Goal: Information Seeking & Learning: Learn about a topic

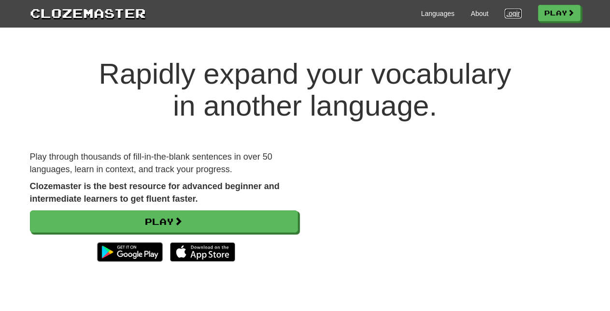
click at [509, 15] on link "Login" at bounding box center [513, 14] width 16 height 10
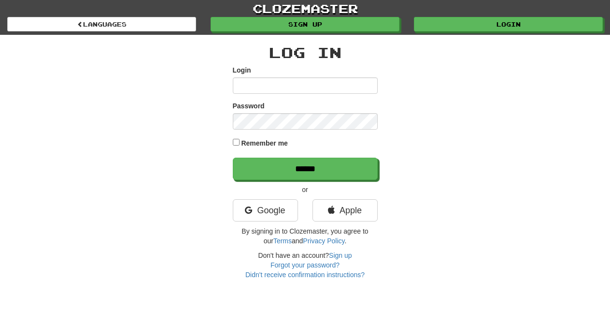
click at [277, 83] on input "Login" at bounding box center [305, 85] width 145 height 16
type input "**********"
click at [233, 157] on input "******" at bounding box center [305, 168] width 145 height 22
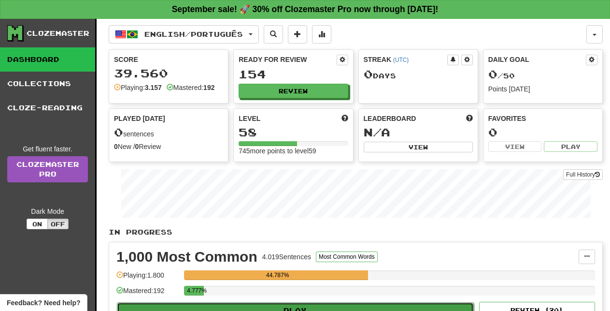
click at [289, 305] on button "Play" at bounding box center [295, 310] width 357 height 16
select select "**"
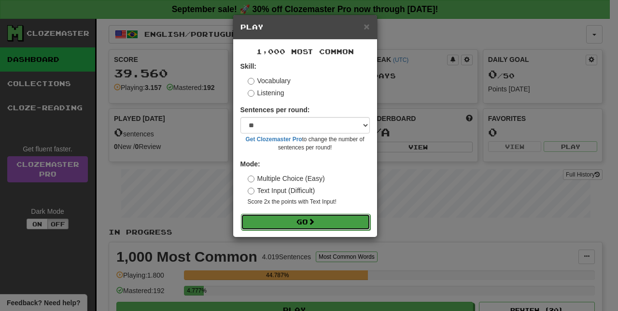
click at [278, 221] on button "Go" at bounding box center [305, 222] width 129 height 16
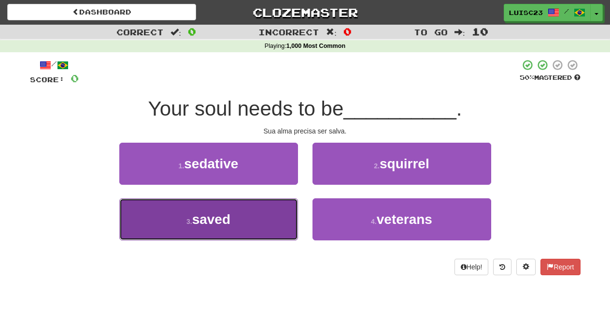
click at [251, 219] on button "3 . saved" at bounding box center [208, 219] width 179 height 42
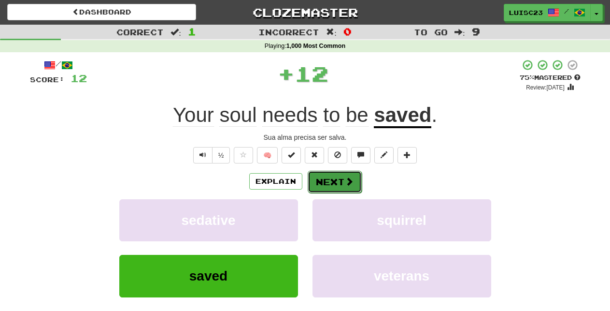
click at [329, 182] on button "Next" at bounding box center [335, 182] width 54 height 22
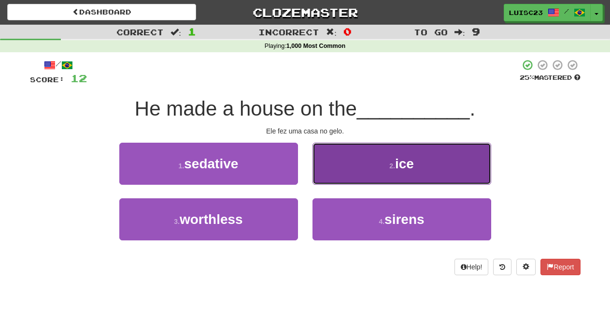
click at [339, 169] on button "2 . ice" at bounding box center [402, 164] width 179 height 42
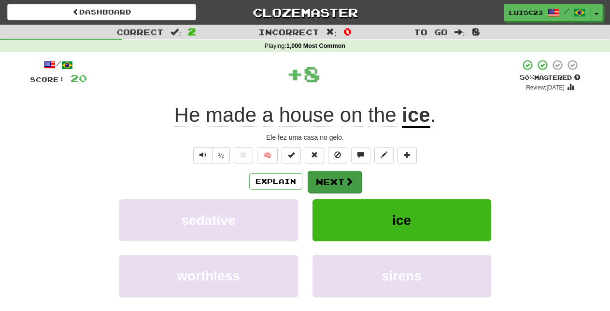
drag, startPoint x: 324, startPoint y: 194, endPoint x: 324, endPoint y: 189, distance: 5.3
click at [324, 194] on div "Explain Next sedative ice worthless sirens Learn more: sedative ice worthless s…" at bounding box center [305, 247] width 551 height 155
click at [324, 186] on button "Next" at bounding box center [335, 182] width 54 height 22
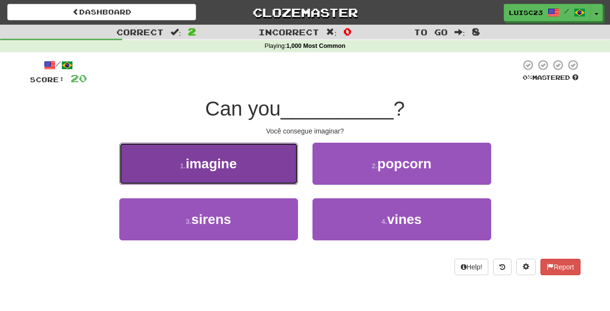
click at [263, 161] on button "1 . imagine" at bounding box center [208, 164] width 179 height 42
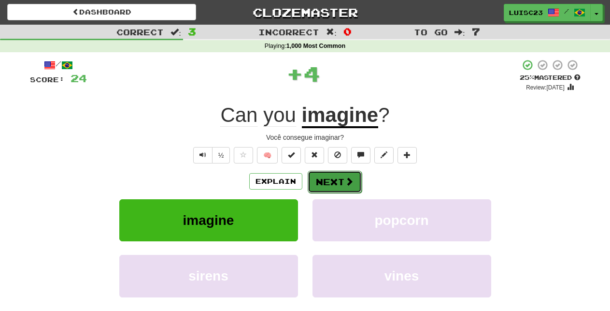
click at [345, 180] on span at bounding box center [349, 181] width 9 height 9
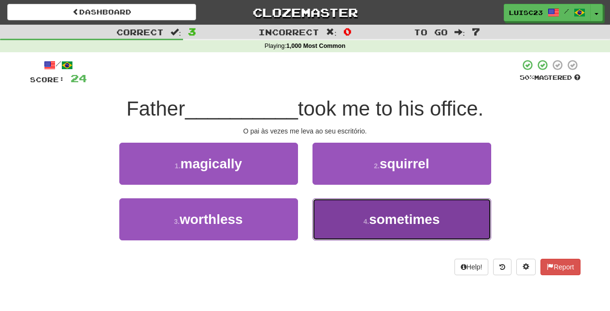
click at [360, 230] on button "4 . sometimes" at bounding box center [402, 219] width 179 height 42
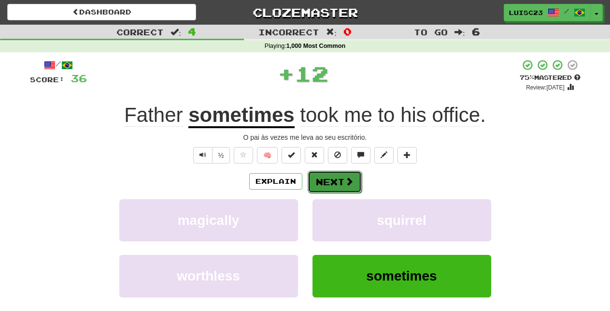
click at [347, 184] on span at bounding box center [349, 181] width 9 height 9
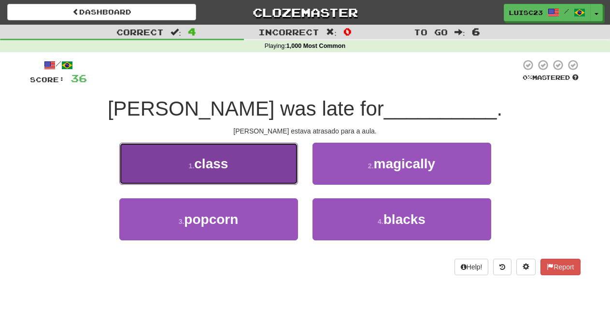
click at [266, 171] on button "1 . class" at bounding box center [208, 164] width 179 height 42
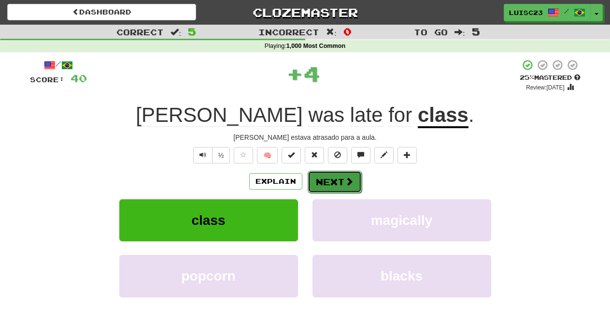
click at [338, 190] on button "Next" at bounding box center [335, 182] width 54 height 22
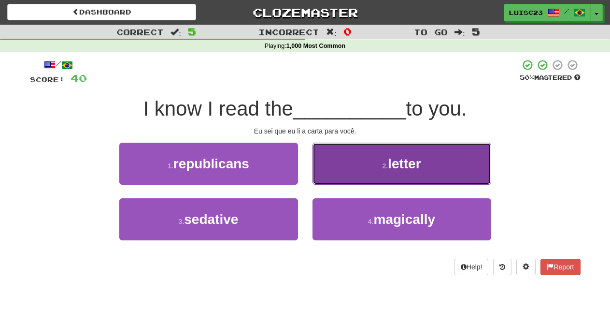
click at [331, 170] on button "2 . letter" at bounding box center [402, 164] width 179 height 42
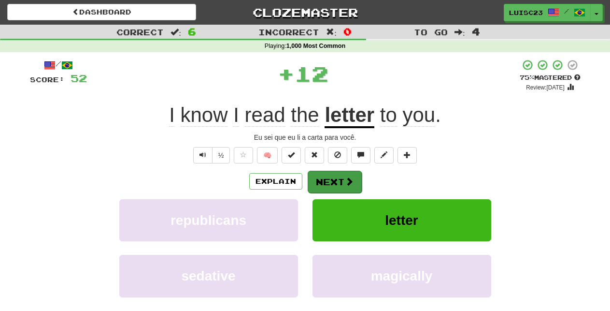
click at [331, 170] on div "/ Score: 52 + 12 75 % Mastered Review: 2025-10-15 I know I read the letter to y…" at bounding box center [305, 210] width 551 height 303
click at [331, 179] on button "Next" at bounding box center [335, 182] width 54 height 22
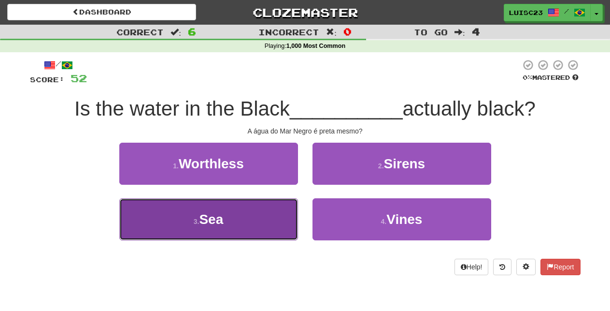
click at [263, 226] on button "3 . Sea" at bounding box center [208, 219] width 179 height 42
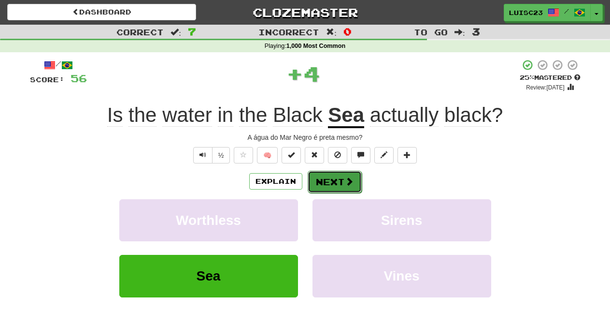
click at [325, 183] on button "Next" at bounding box center [335, 182] width 54 height 22
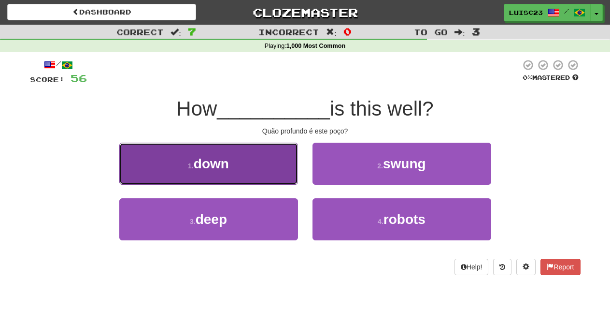
click at [288, 163] on button "1 . down" at bounding box center [208, 164] width 179 height 42
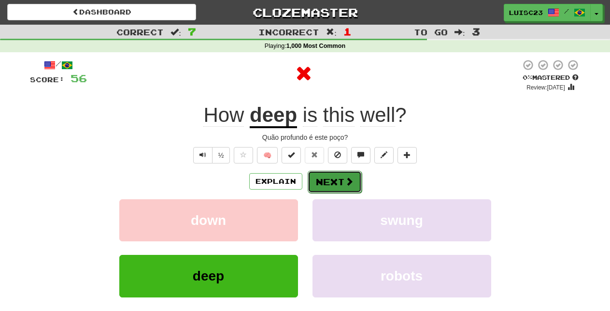
click at [347, 174] on button "Next" at bounding box center [335, 182] width 54 height 22
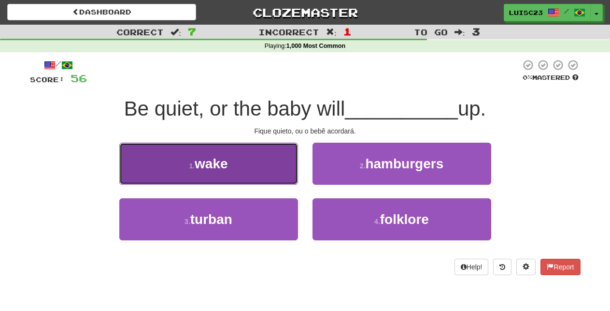
click at [273, 167] on button "1 . wake" at bounding box center [208, 164] width 179 height 42
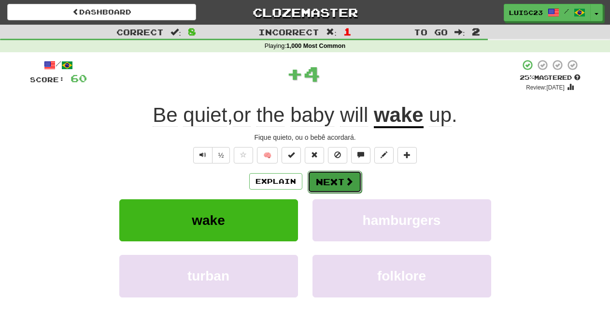
click at [329, 179] on button "Next" at bounding box center [335, 182] width 54 height 22
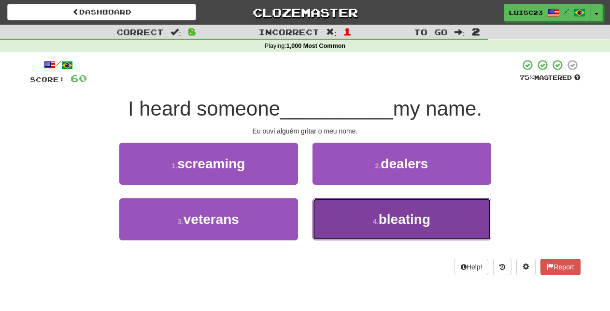
click at [339, 208] on button "4 . bleating" at bounding box center [402, 219] width 179 height 42
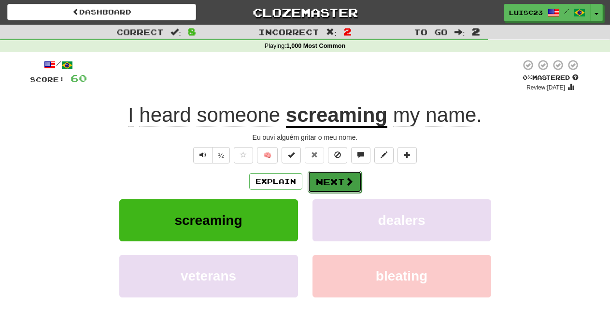
click at [334, 184] on button "Next" at bounding box center [335, 182] width 54 height 22
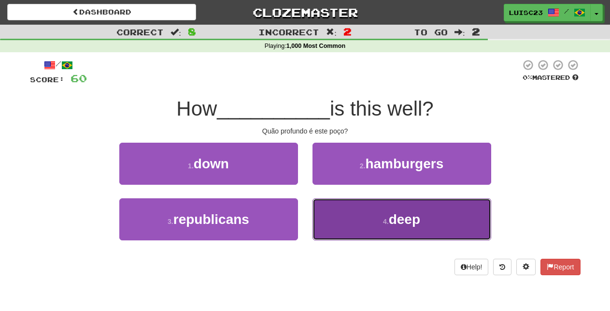
click at [327, 213] on button "4 . deep" at bounding box center [402, 219] width 179 height 42
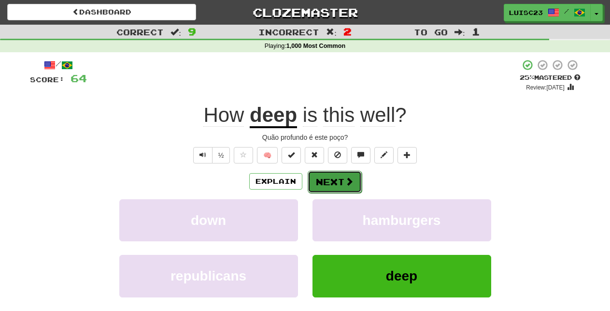
click at [331, 178] on button "Next" at bounding box center [335, 182] width 54 height 22
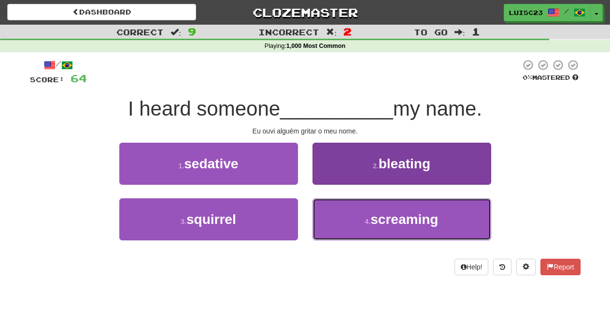
click at [349, 223] on button "4 . screaming" at bounding box center [402, 219] width 179 height 42
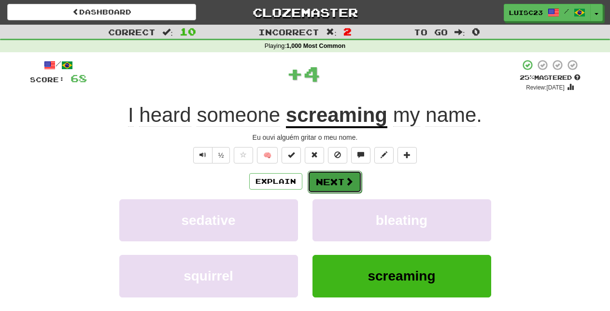
click at [332, 179] on button "Next" at bounding box center [335, 182] width 54 height 22
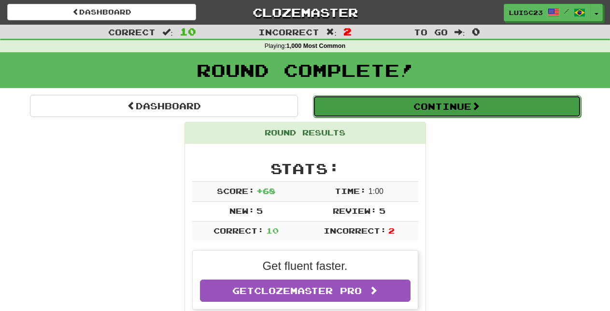
click at [340, 108] on button "Continue" at bounding box center [447, 106] width 268 height 22
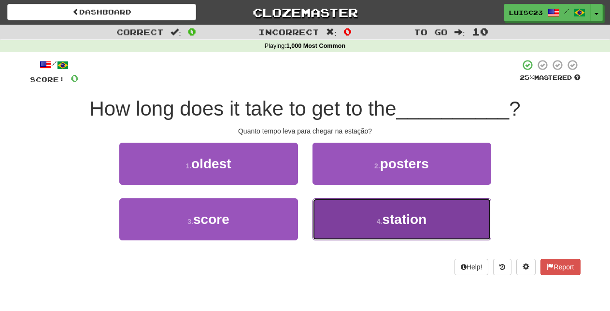
drag, startPoint x: 366, startPoint y: 219, endPoint x: 363, endPoint y: 213, distance: 7.2
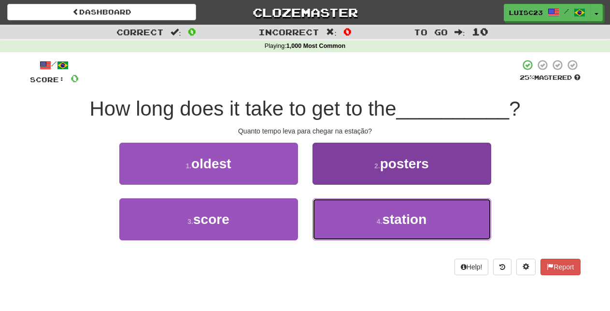
click at [366, 218] on button "4 . station" at bounding box center [402, 219] width 179 height 42
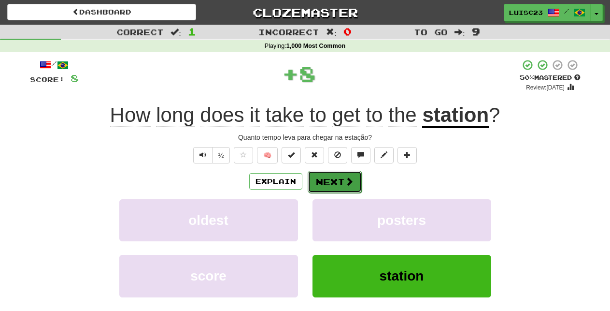
click at [345, 186] on button "Next" at bounding box center [335, 182] width 54 height 22
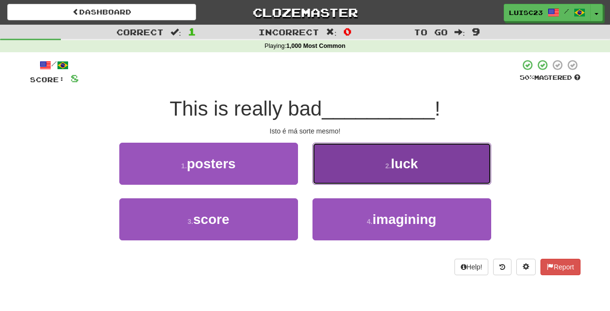
click at [338, 163] on button "2 . luck" at bounding box center [402, 164] width 179 height 42
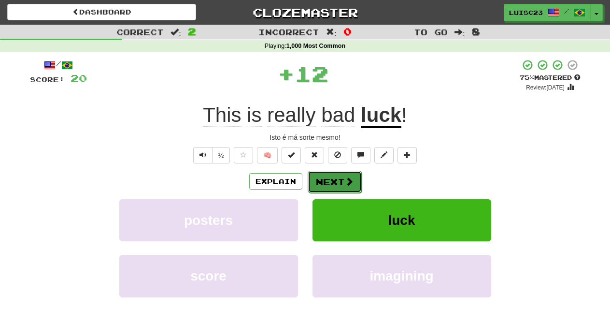
click at [341, 177] on button "Next" at bounding box center [335, 182] width 54 height 22
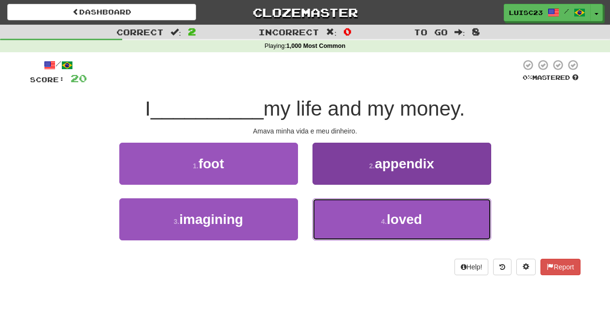
click at [355, 214] on button "4 . loved" at bounding box center [402, 219] width 179 height 42
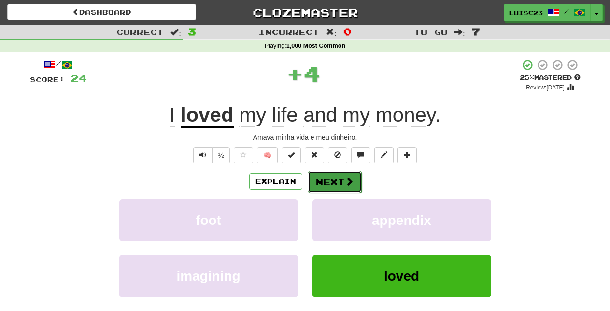
click at [350, 185] on span at bounding box center [349, 181] width 9 height 9
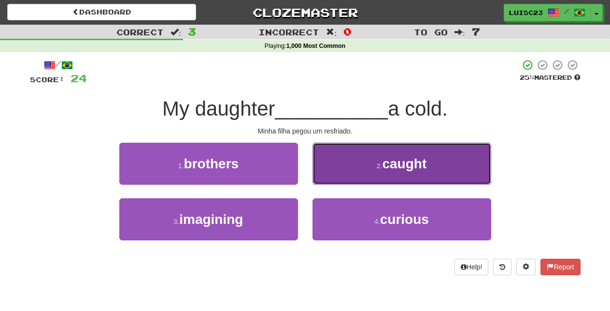
click at [342, 175] on button "2 . caught" at bounding box center [402, 164] width 179 height 42
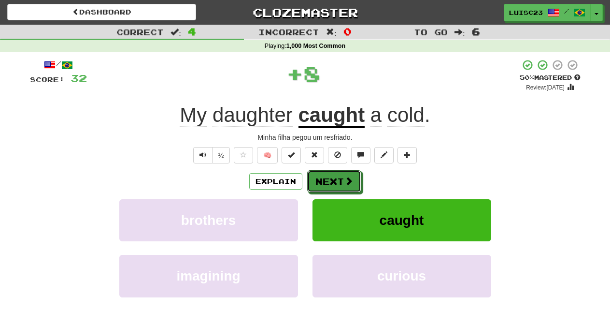
click at [354, 185] on button "Next" at bounding box center [334, 181] width 54 height 22
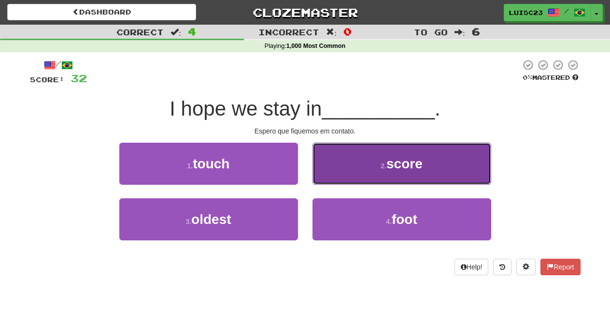
click at [333, 166] on button "2 . score" at bounding box center [402, 164] width 179 height 42
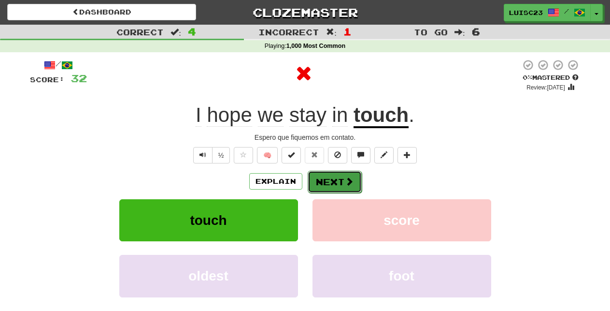
click at [331, 183] on button "Next" at bounding box center [335, 182] width 54 height 22
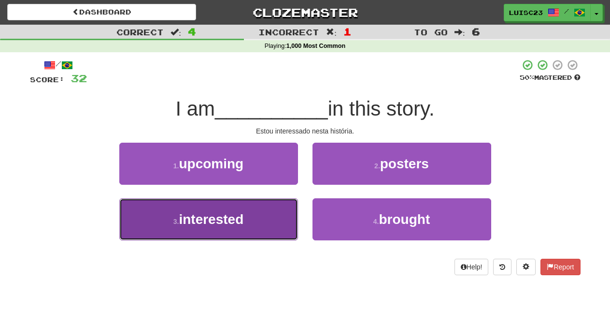
click at [277, 218] on button "3 . interested" at bounding box center [208, 219] width 179 height 42
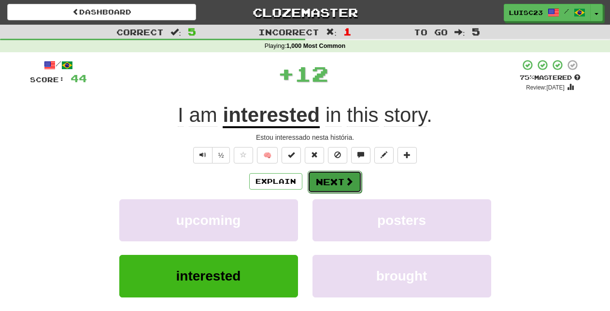
click at [330, 183] on button "Next" at bounding box center [335, 182] width 54 height 22
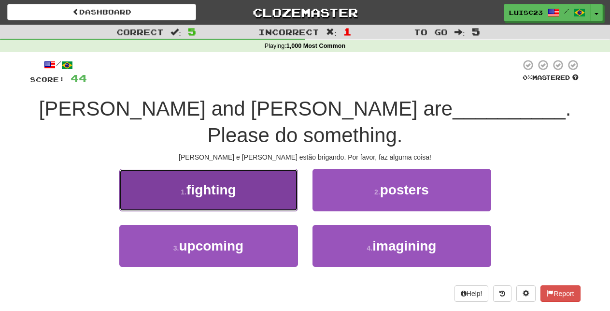
click at [289, 169] on button "1 . fighting" at bounding box center [208, 190] width 179 height 42
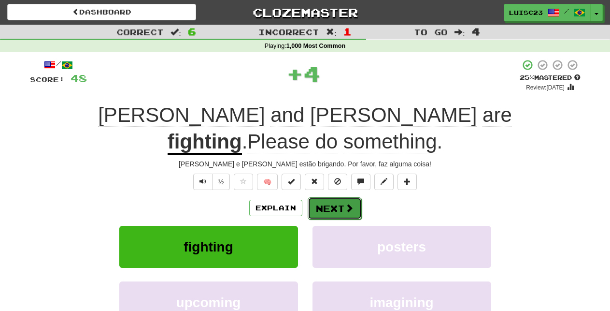
click at [344, 197] on button "Next" at bounding box center [335, 208] width 54 height 22
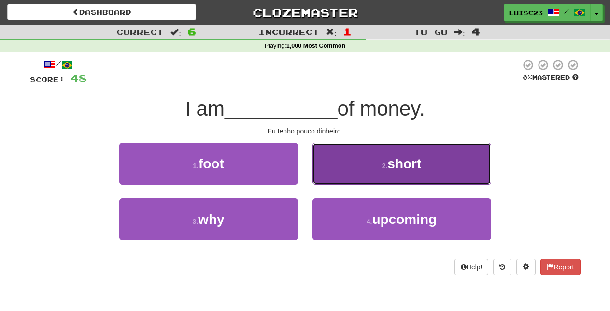
click at [340, 172] on button "2 . short" at bounding box center [402, 164] width 179 height 42
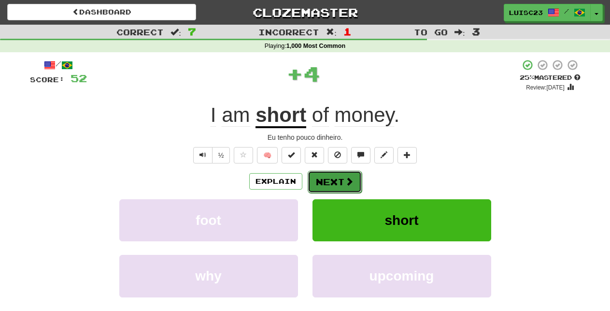
click at [341, 177] on button "Next" at bounding box center [335, 182] width 54 height 22
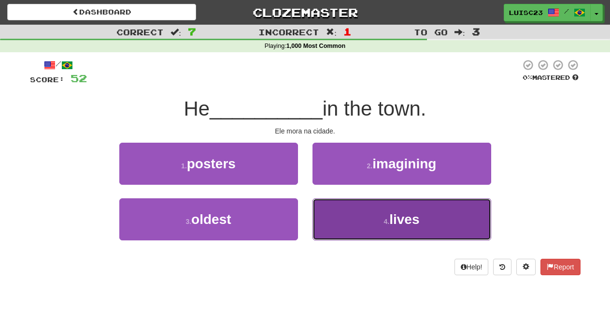
click at [346, 210] on button "4 . lives" at bounding box center [402, 219] width 179 height 42
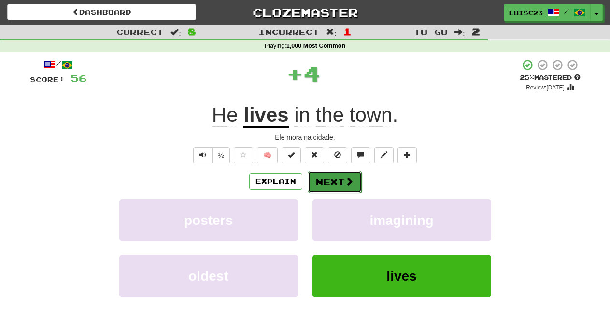
click at [346, 188] on button "Next" at bounding box center [335, 182] width 54 height 22
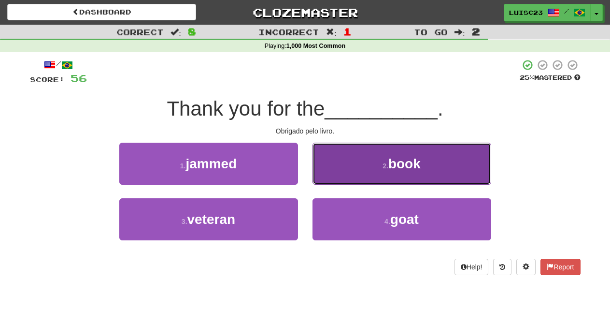
click at [342, 175] on button "2 . book" at bounding box center [402, 164] width 179 height 42
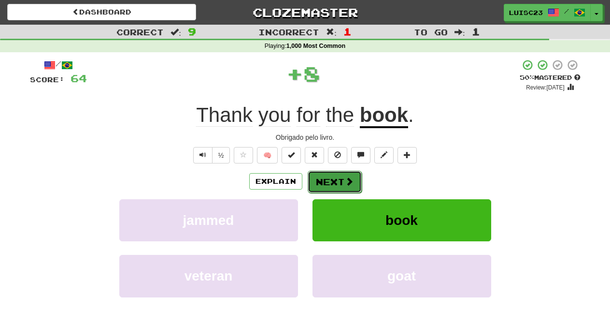
click at [341, 174] on button "Next" at bounding box center [335, 182] width 54 height 22
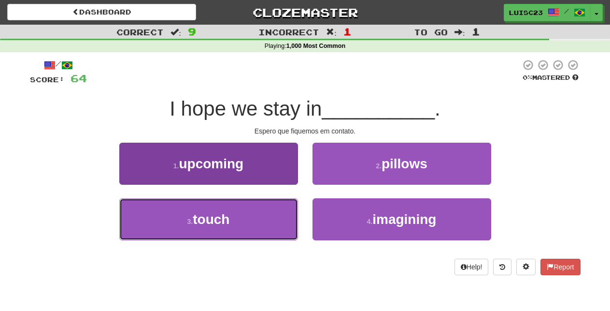
click at [235, 221] on button "3 . touch" at bounding box center [208, 219] width 179 height 42
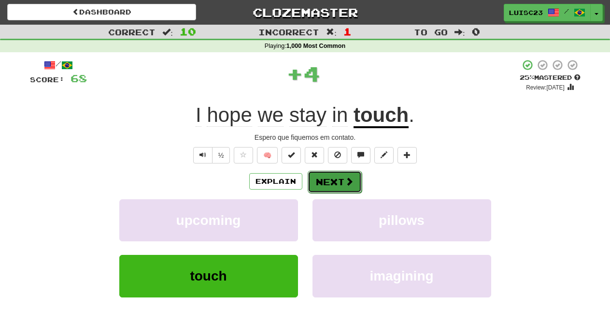
click at [316, 180] on button "Next" at bounding box center [335, 182] width 54 height 22
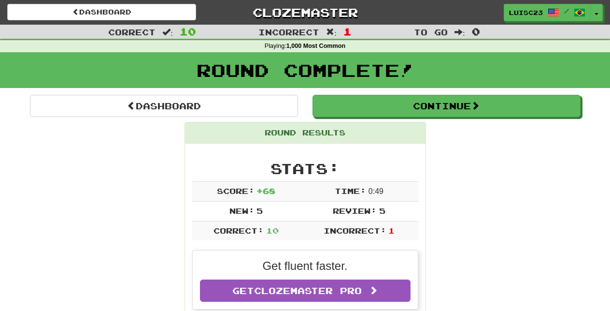
click at [349, 94] on div "Round Complete!" at bounding box center [305, 73] width 610 height 43
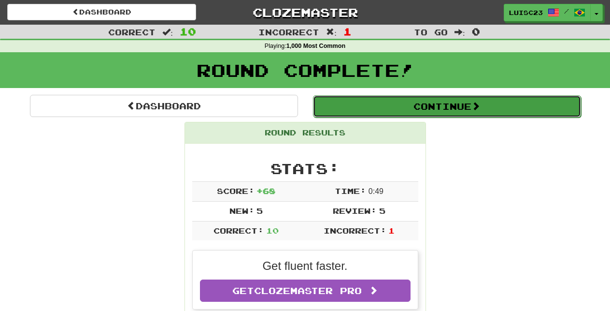
click at [342, 111] on button "Continue" at bounding box center [447, 106] width 268 height 22
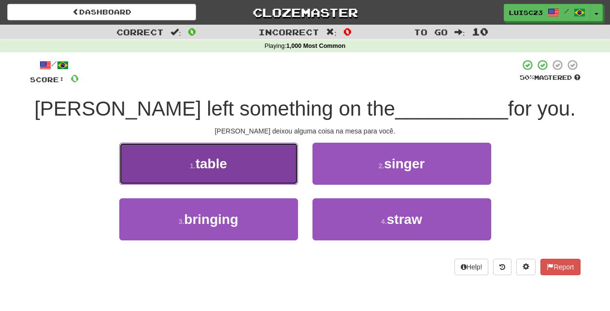
click at [278, 157] on button "1 . table" at bounding box center [208, 164] width 179 height 42
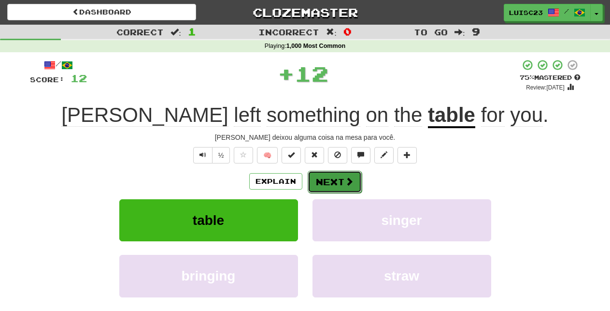
click at [345, 185] on span at bounding box center [349, 181] width 9 height 9
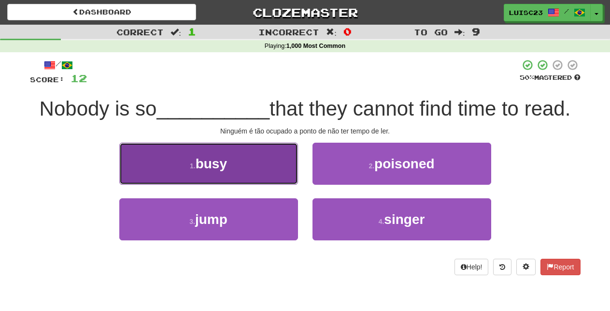
click at [279, 170] on button "1 . busy" at bounding box center [208, 164] width 179 height 42
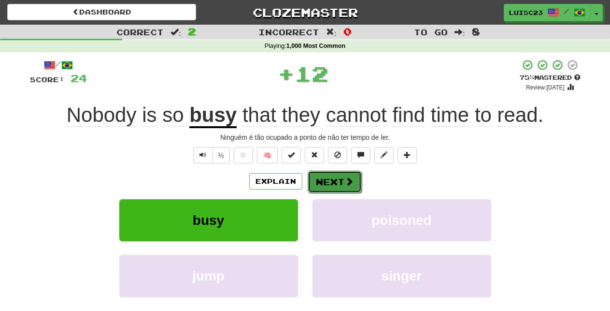
click at [328, 178] on button "Next" at bounding box center [335, 182] width 54 height 22
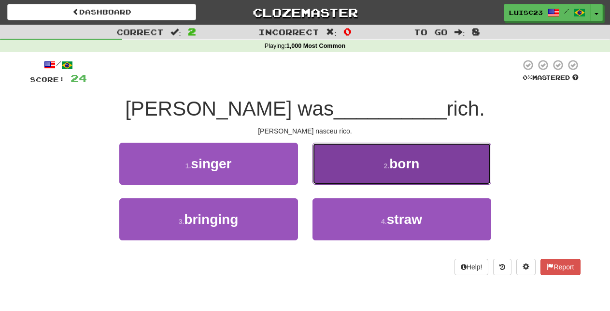
click at [331, 170] on button "2 . born" at bounding box center [402, 164] width 179 height 42
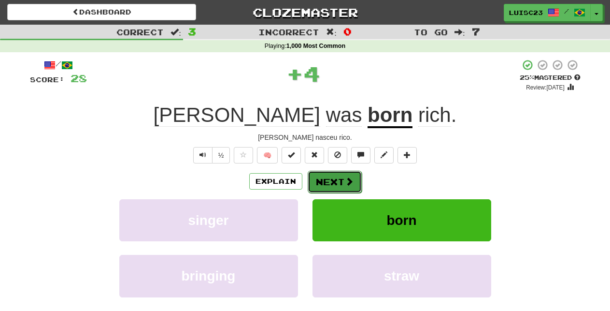
click at [317, 186] on button "Next" at bounding box center [335, 182] width 54 height 22
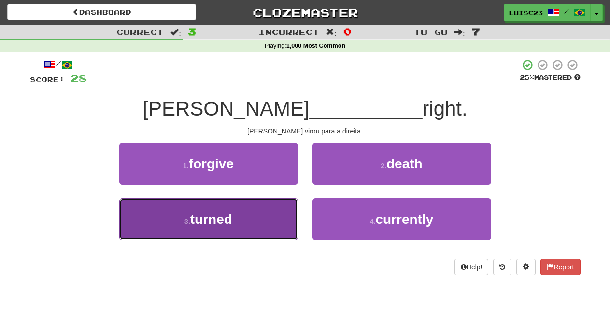
click at [280, 213] on button "3 . turned" at bounding box center [208, 219] width 179 height 42
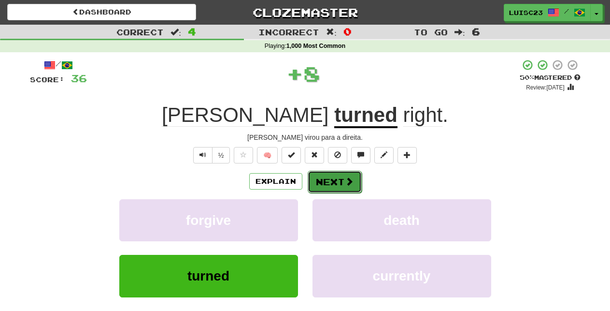
click at [347, 186] on span at bounding box center [349, 181] width 9 height 9
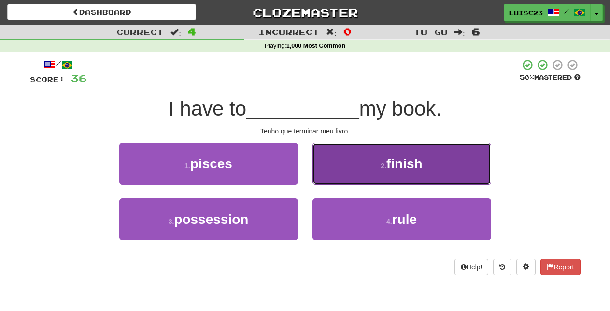
click at [328, 162] on button "2 . finish" at bounding box center [402, 164] width 179 height 42
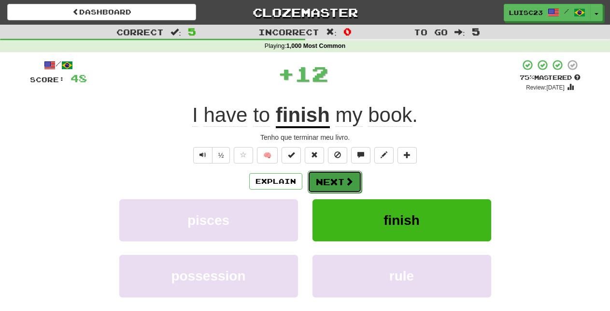
click at [331, 177] on button "Next" at bounding box center [335, 182] width 54 height 22
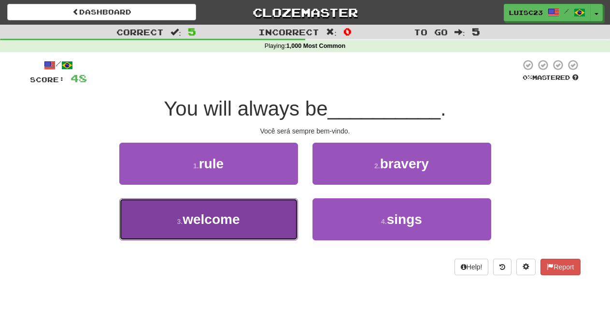
click at [283, 215] on button "3 . welcome" at bounding box center [208, 219] width 179 height 42
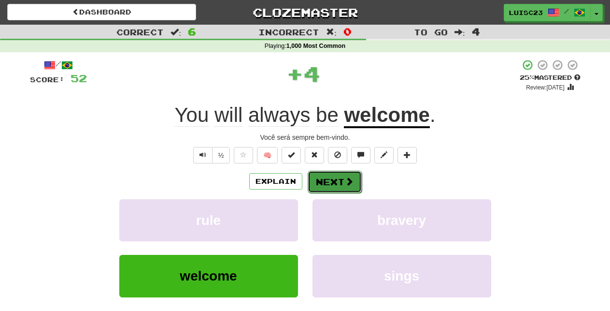
click at [340, 184] on button "Next" at bounding box center [335, 182] width 54 height 22
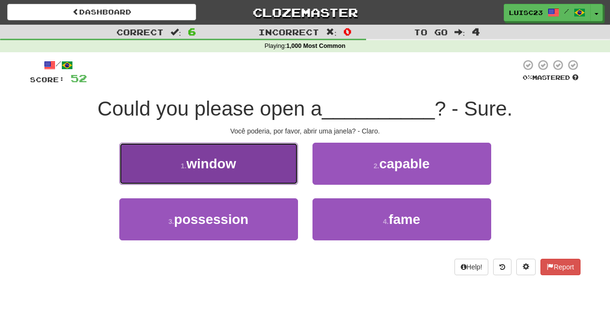
click at [259, 178] on button "1 . window" at bounding box center [208, 164] width 179 height 42
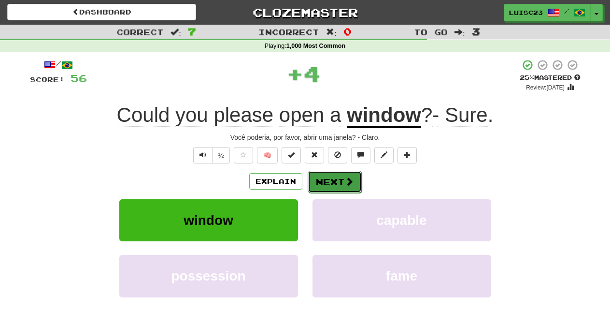
click at [347, 178] on span at bounding box center [349, 181] width 9 height 9
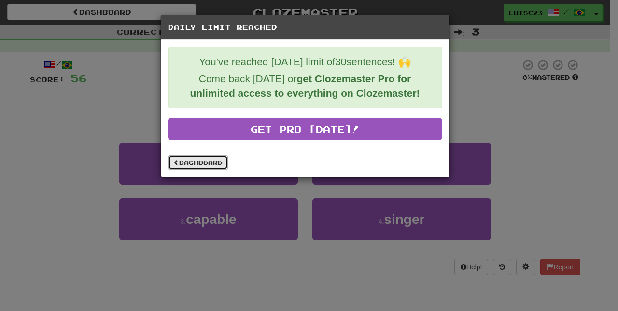
click at [218, 168] on link "Dashboard" at bounding box center [198, 162] width 60 height 14
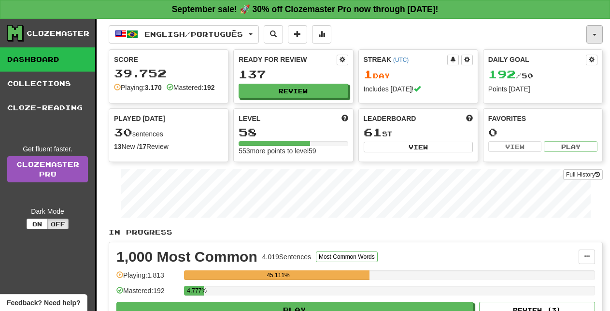
click at [597, 35] on button "button" at bounding box center [595, 34] width 16 height 18
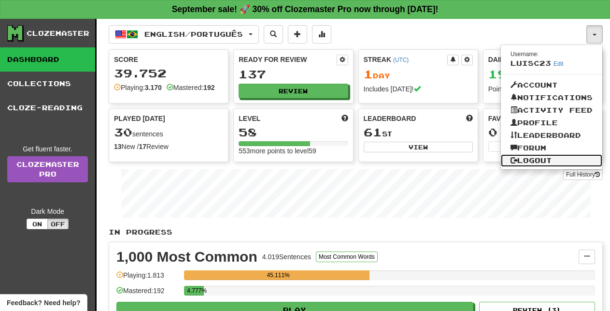
click at [542, 165] on link "Logout" at bounding box center [551, 160] width 101 height 13
